Goal: Check status: Check status

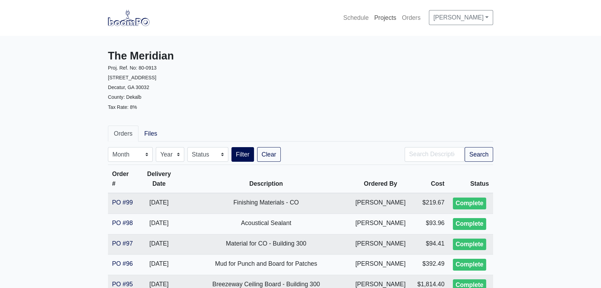
click at [388, 17] on link "Projects" at bounding box center [386, 17] width 28 height 15
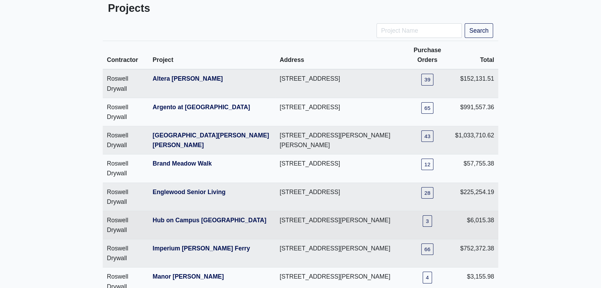
scroll to position [63, 0]
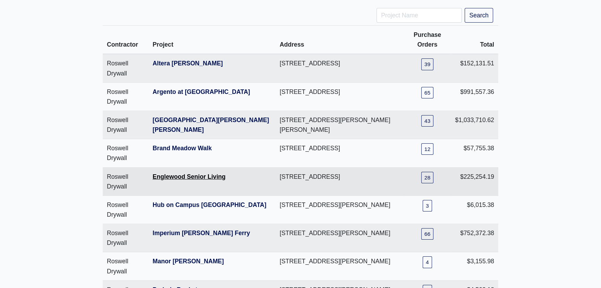
click at [181, 173] on link "Englewood Senior Living" at bounding box center [189, 176] width 73 height 7
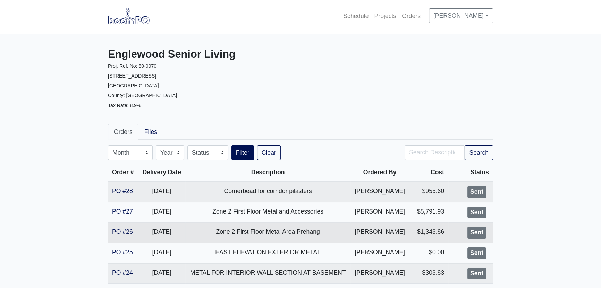
scroll to position [31, 0]
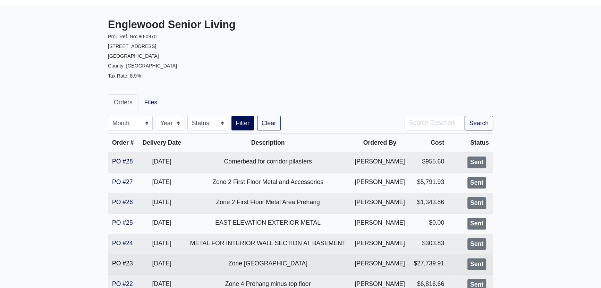
click at [128, 259] on link "PO #23" at bounding box center [122, 262] width 21 height 7
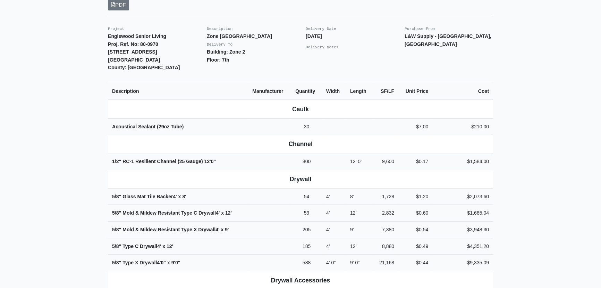
scroll to position [173, 0]
drag, startPoint x: 300, startPoint y: 220, endPoint x: 314, endPoint y: 220, distance: 14.6
click at [313, 221] on td "205" at bounding box center [306, 228] width 31 height 17
